Goal: Navigation & Orientation: Understand site structure

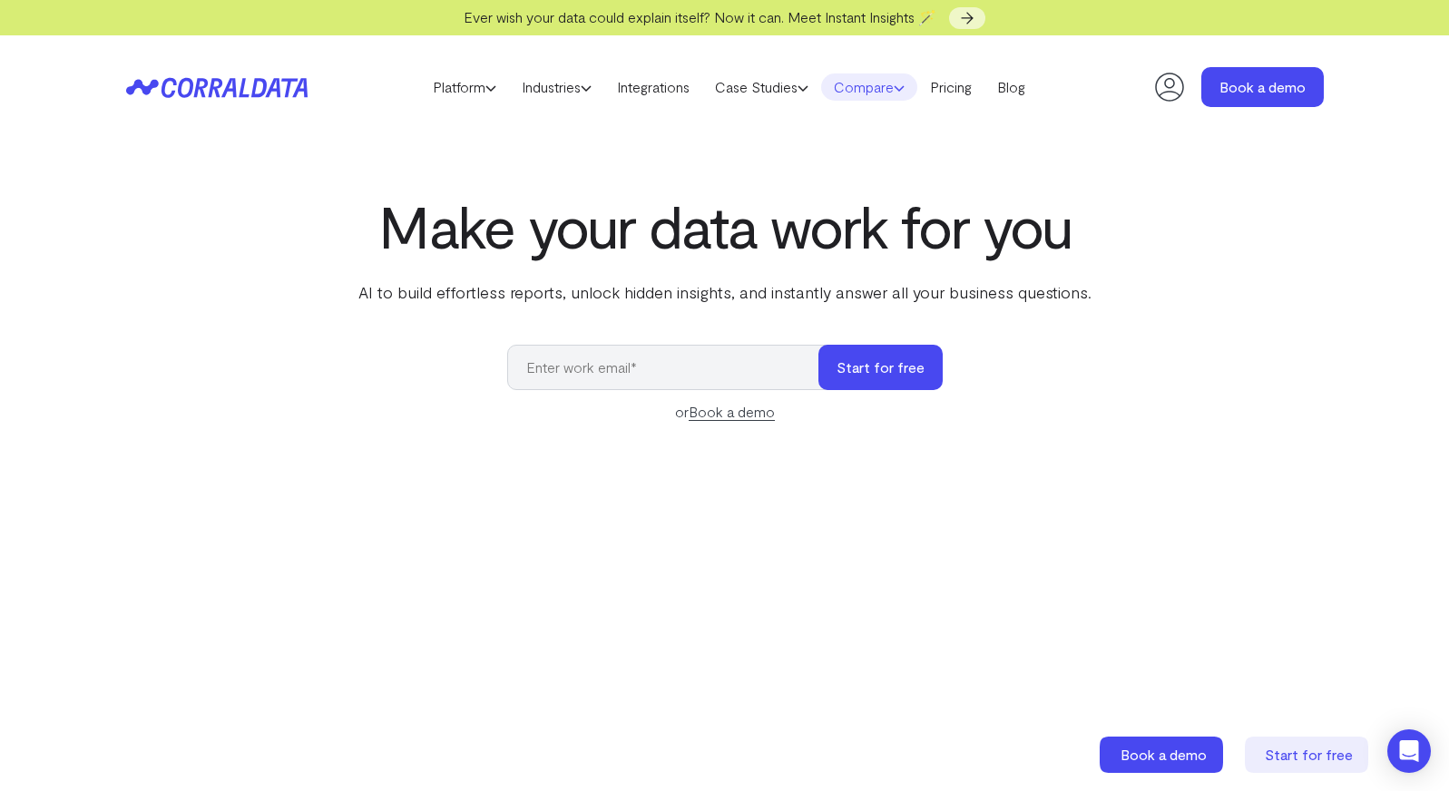
click at [854, 88] on link "Compare" at bounding box center [869, 87] width 96 height 27
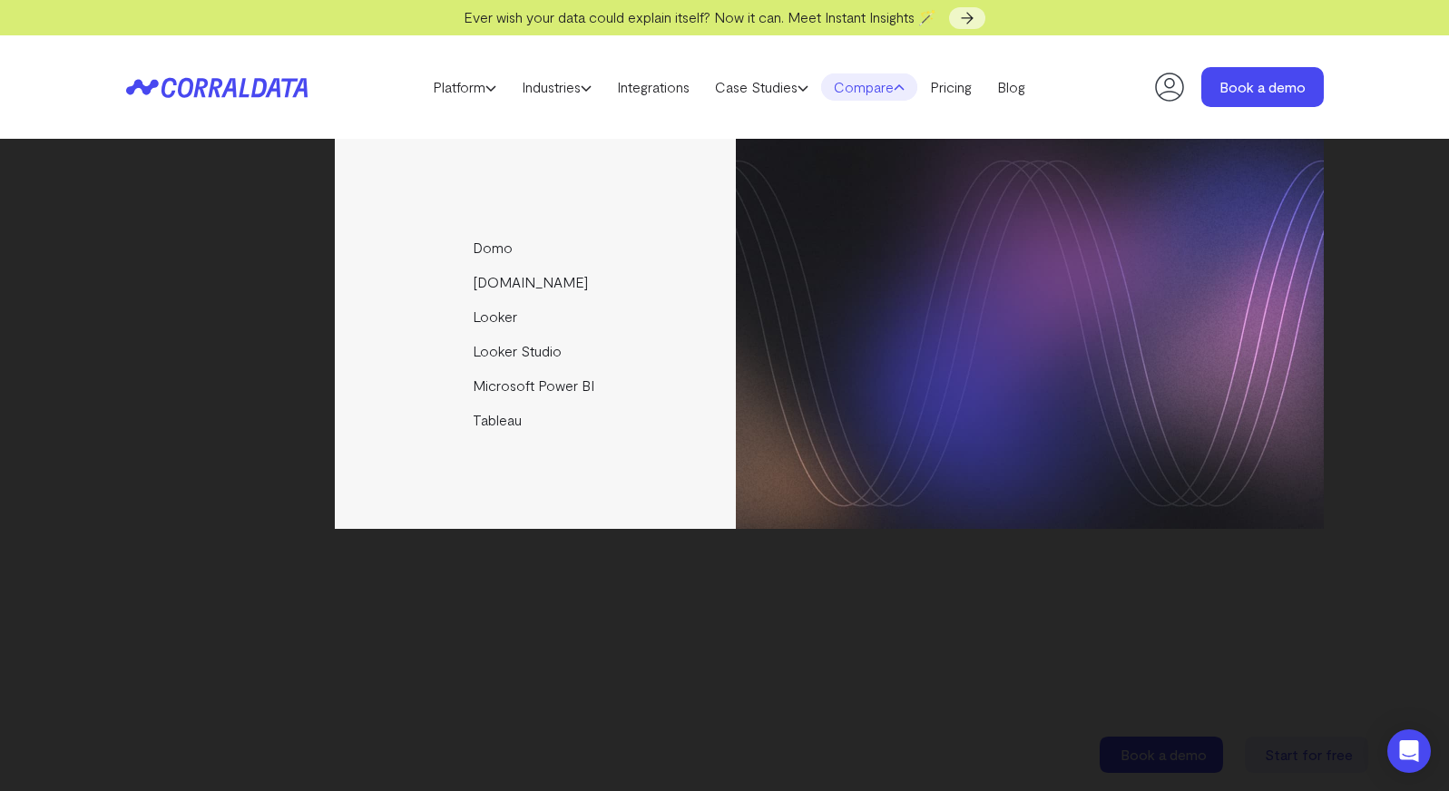
click at [854, 88] on link "Compare" at bounding box center [869, 87] width 96 height 27
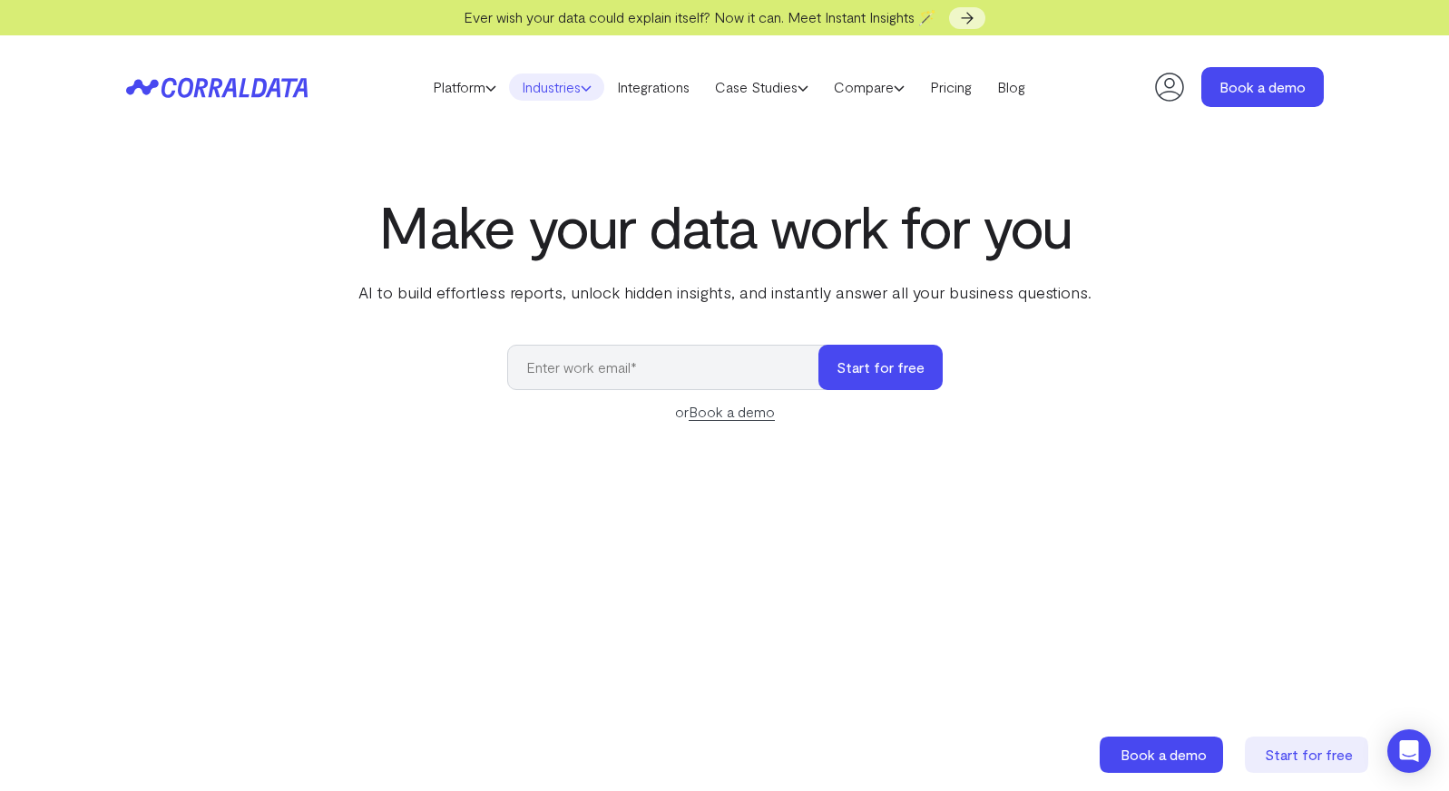
click at [559, 83] on link "Industries" at bounding box center [556, 87] width 95 height 27
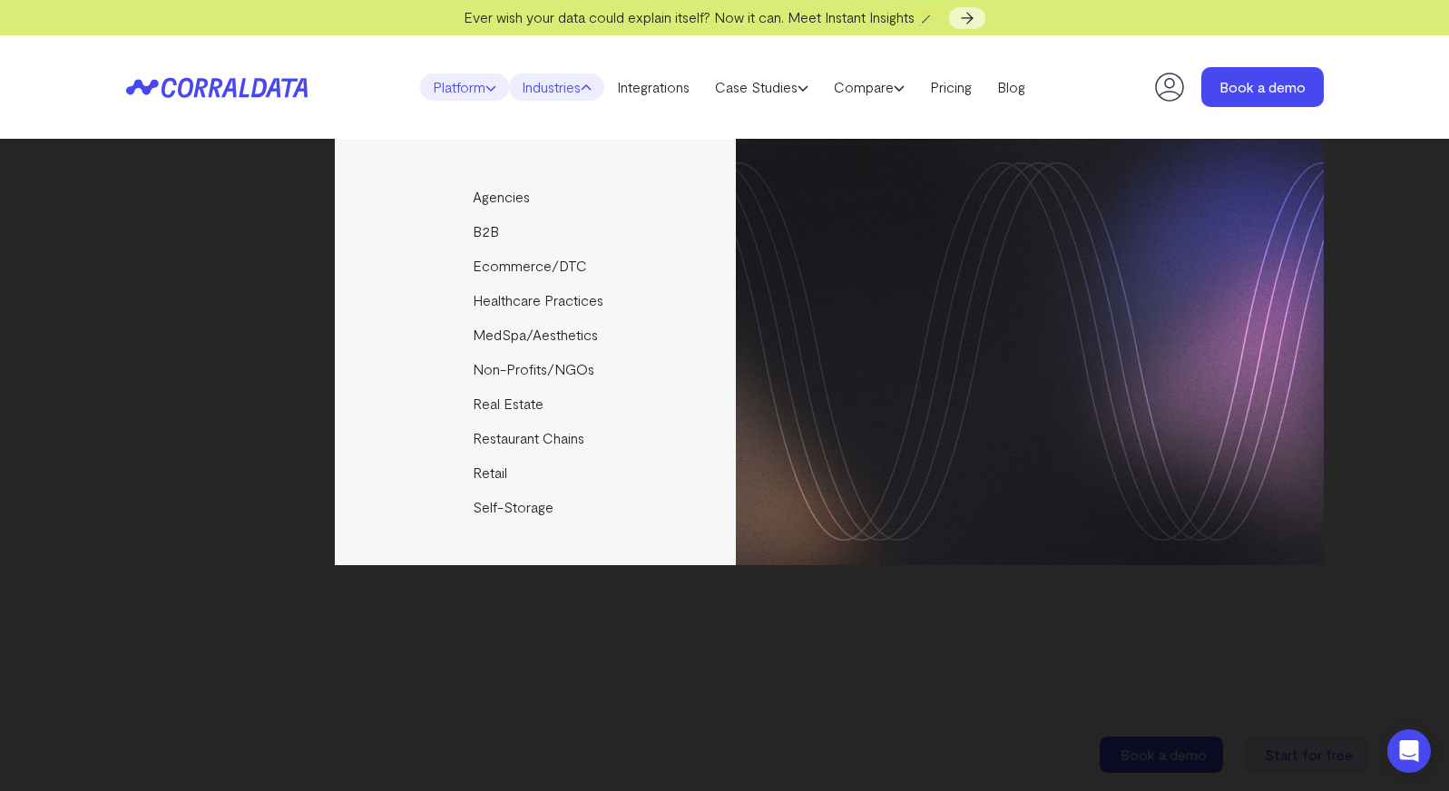
click at [446, 93] on link "Platform" at bounding box center [464, 87] width 89 height 27
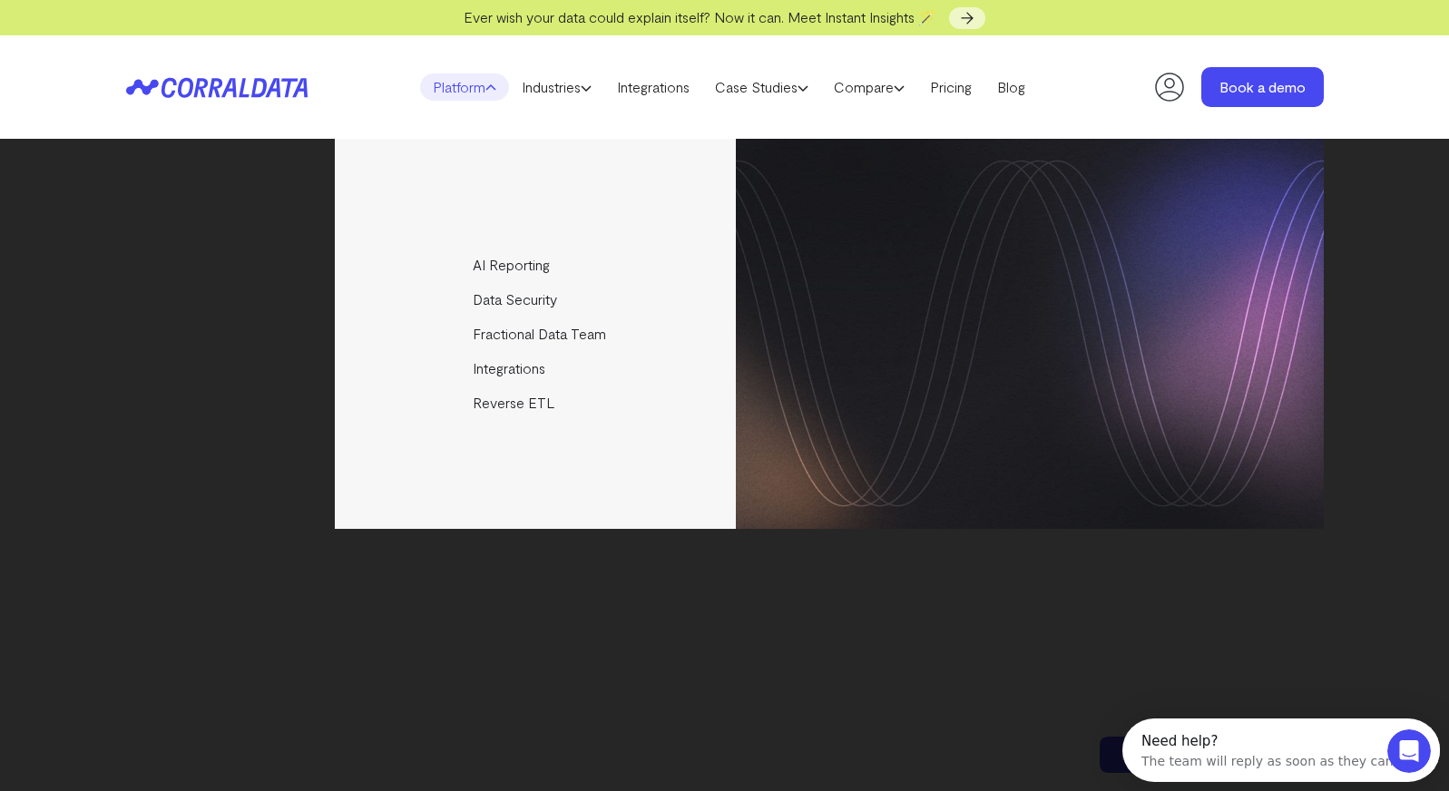
click at [1070, 125] on header "Platform AI Reporting Use AI to effortlessly answer any business questions from…" at bounding box center [725, 86] width 1198 height 103
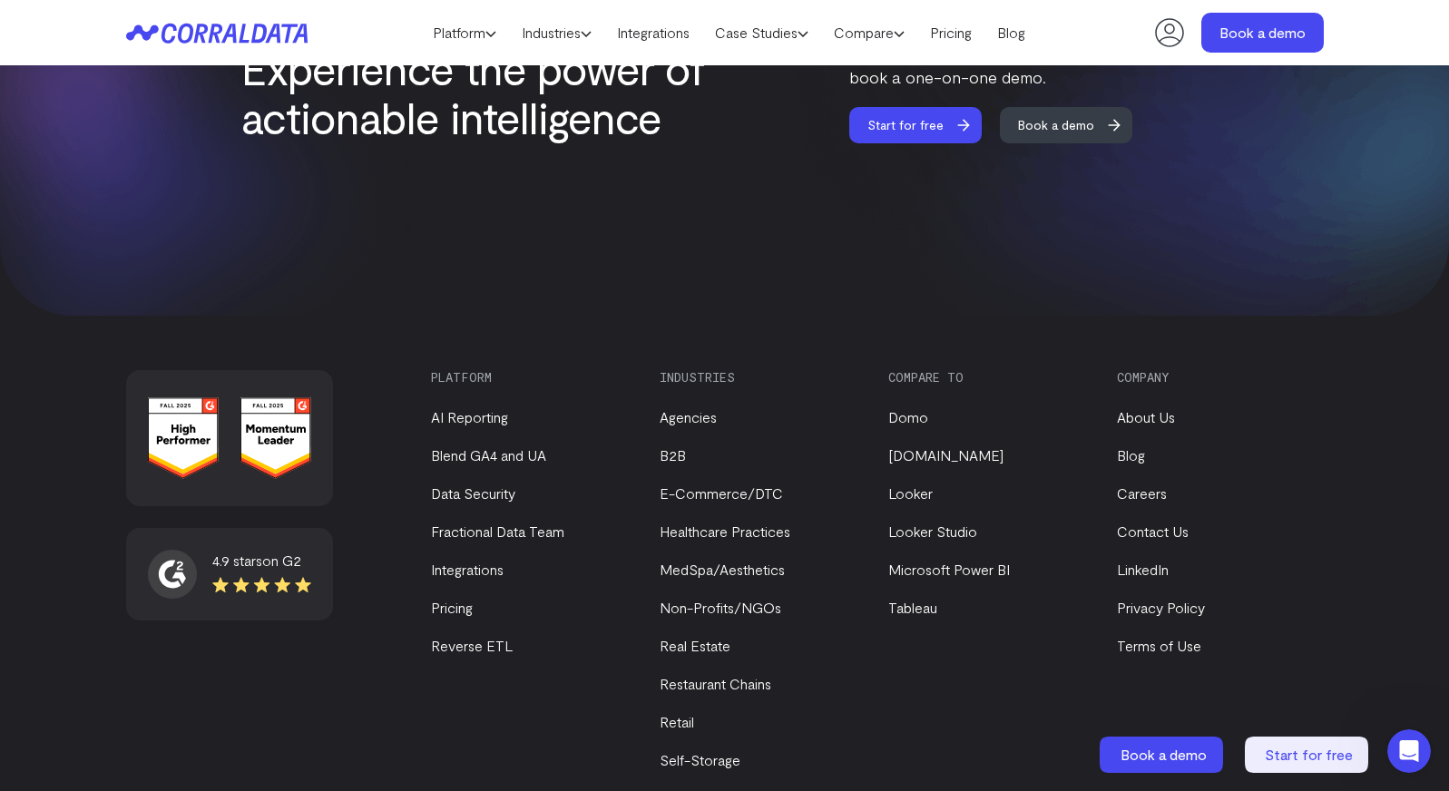
scroll to position [7747, 0]
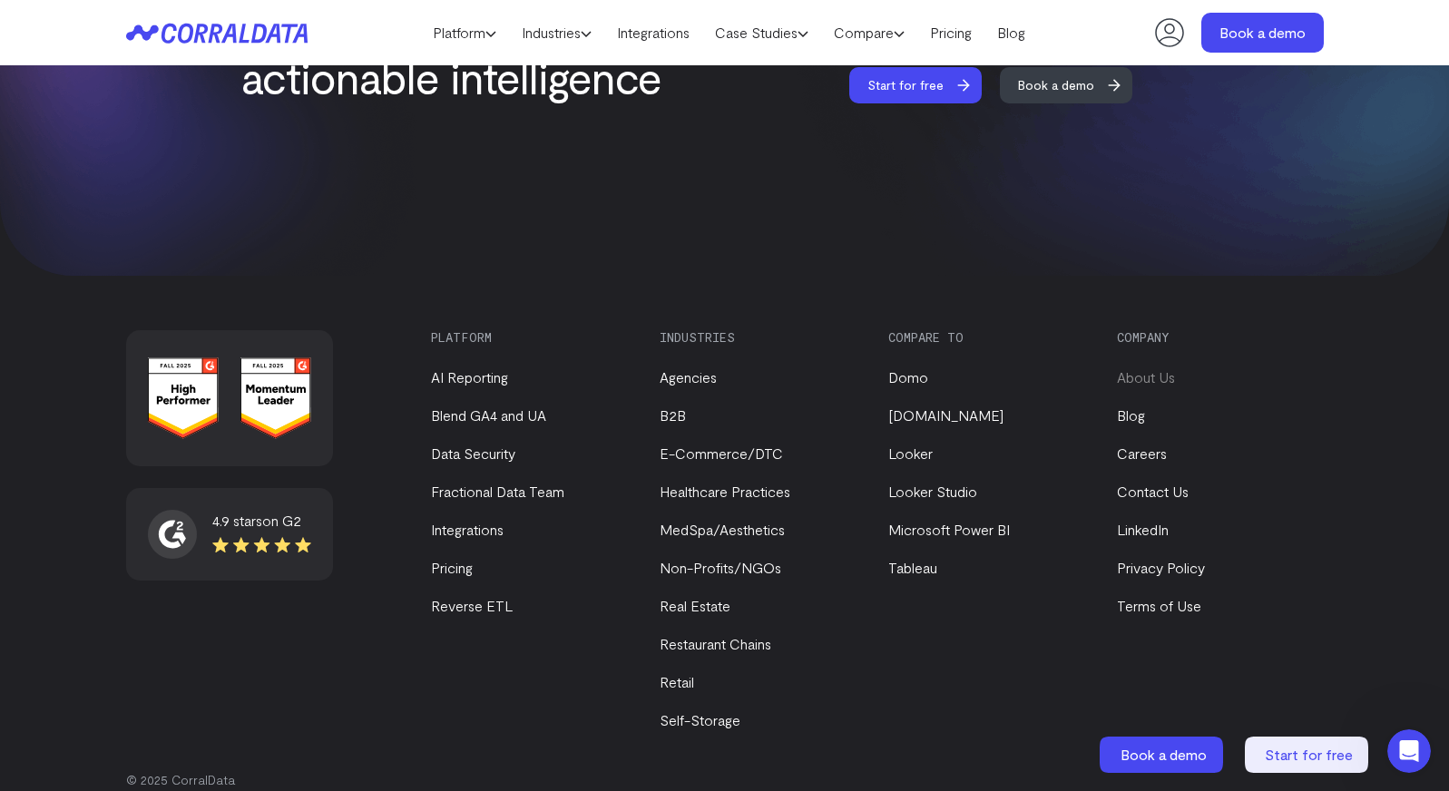
click at [1145, 368] on link "About Us" at bounding box center [1146, 376] width 58 height 17
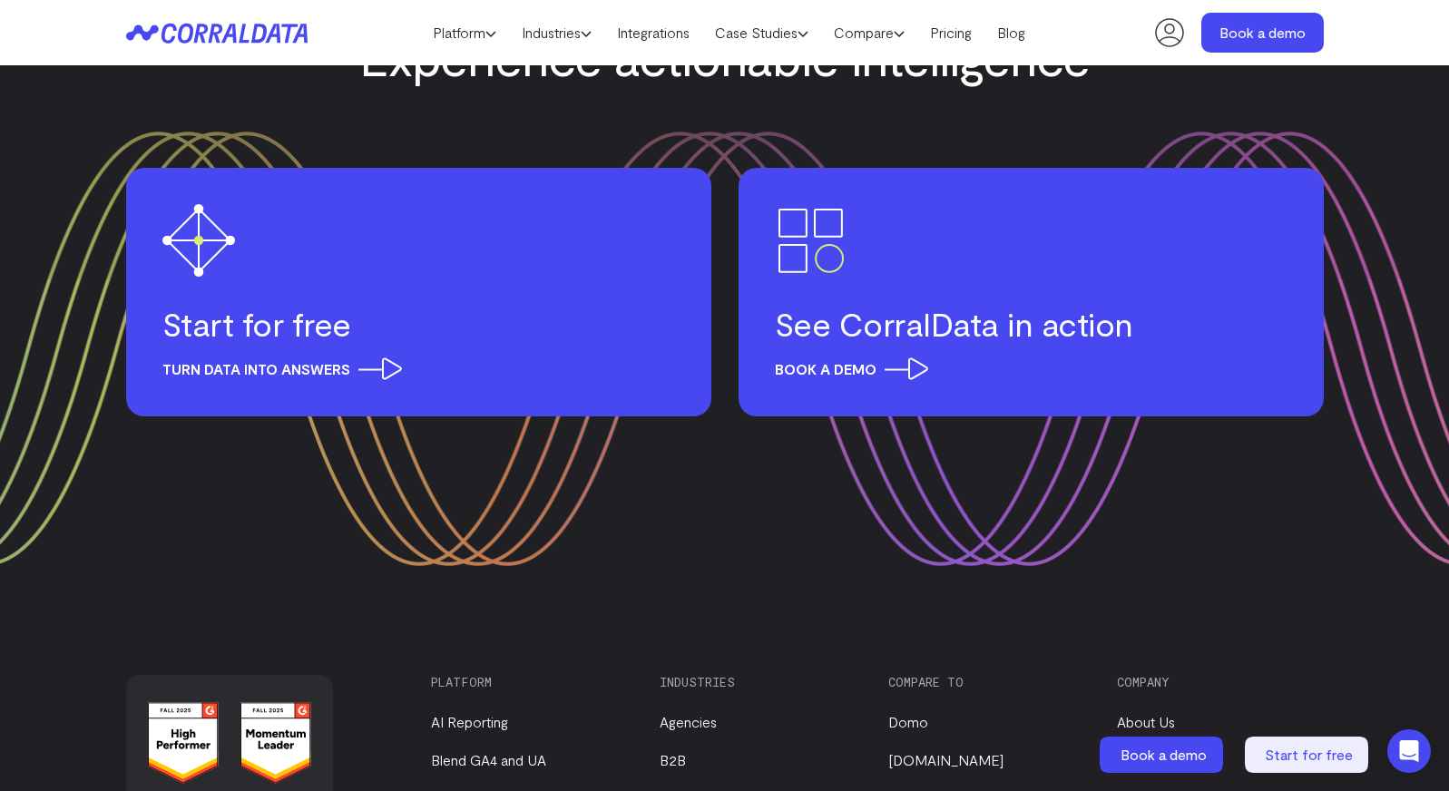
scroll to position [2461, 0]
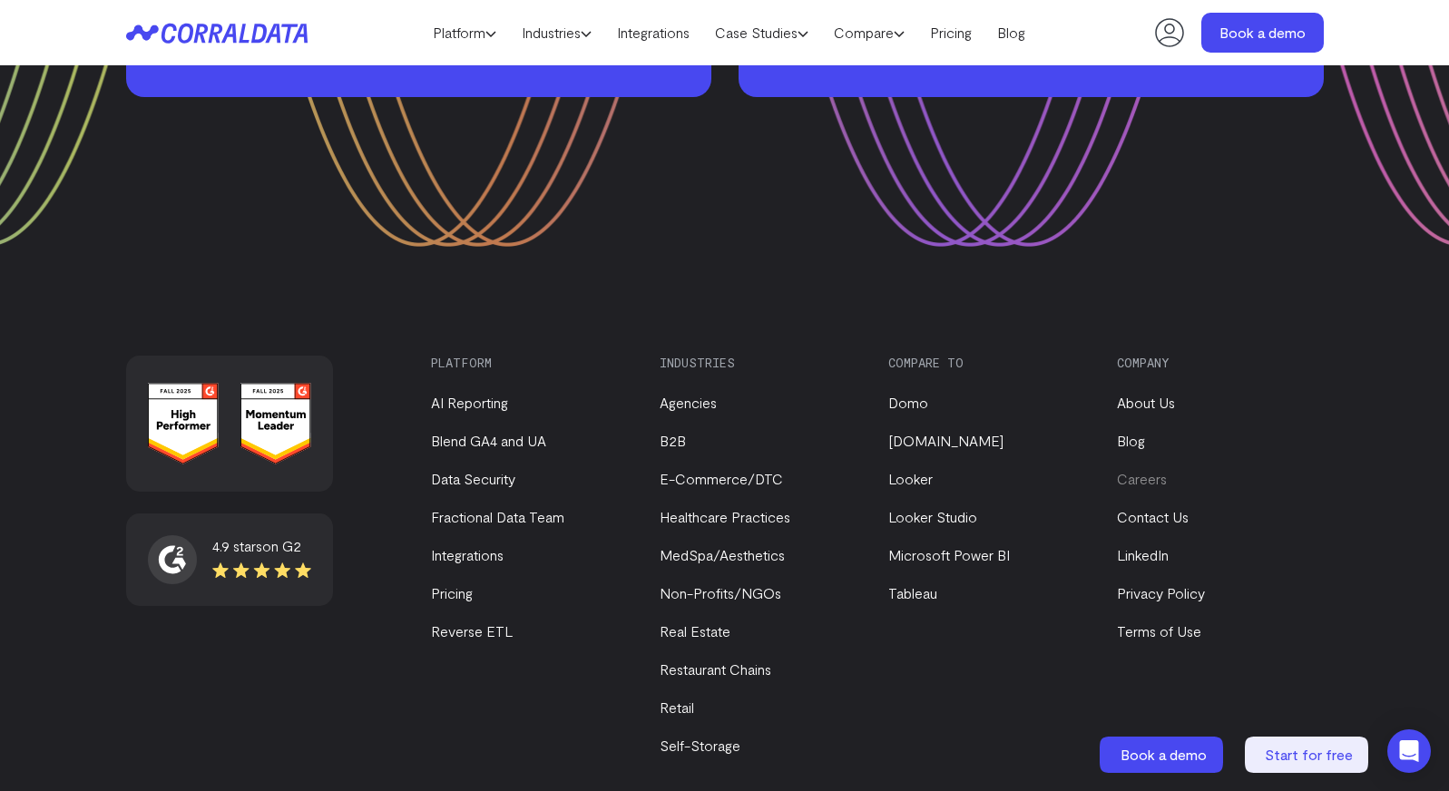
click at [1127, 470] on link "Careers" at bounding box center [1142, 478] width 50 height 17
